Goal: Check status

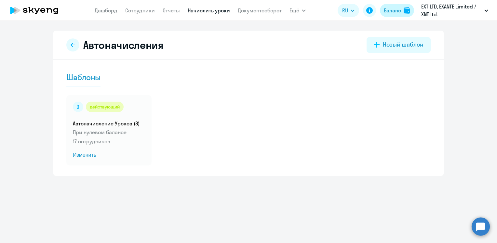
click at [397, 8] on div "Баланс" at bounding box center [392, 11] width 17 height 8
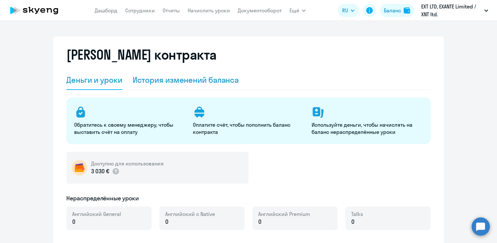
select select "english_adult_not_native_speaker"
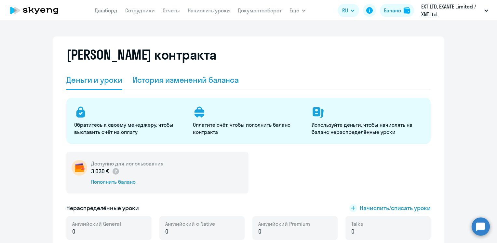
click at [154, 81] on div "История изменений баланса" at bounding box center [186, 80] width 106 height 10
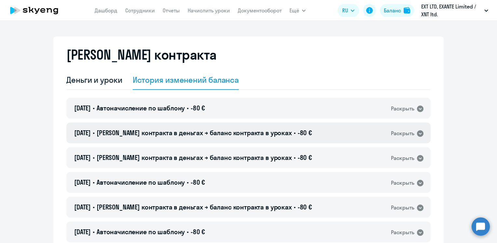
click at [133, 133] on span "[PERSON_NAME] контракта в деньгах → баланс контракта в уроках" at bounding box center [194, 133] width 195 height 8
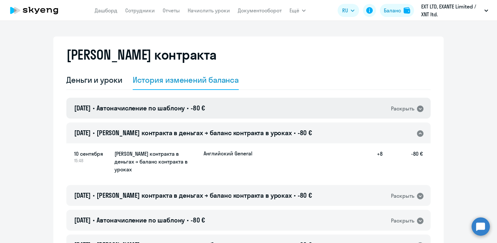
click at [145, 105] on span "Автоначисление по шаблону" at bounding box center [141, 108] width 88 height 8
